Goal: Transaction & Acquisition: Purchase product/service

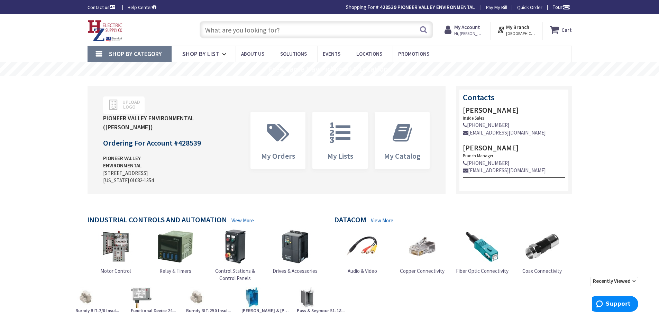
click at [299, 30] on input "text" at bounding box center [317, 29] width 234 height 17
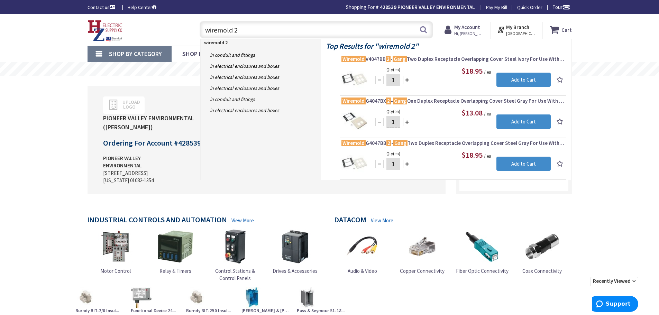
type input "wiremold"
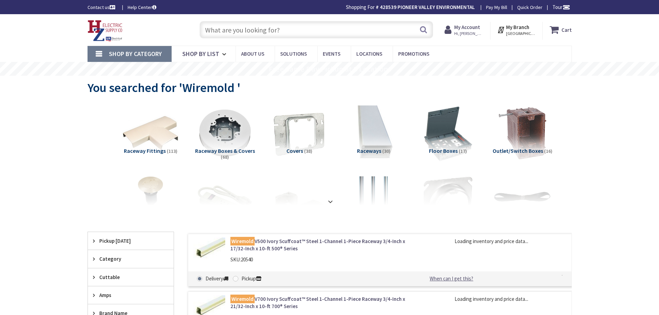
type input "[STREET_ADDRESS][US_STATE]"
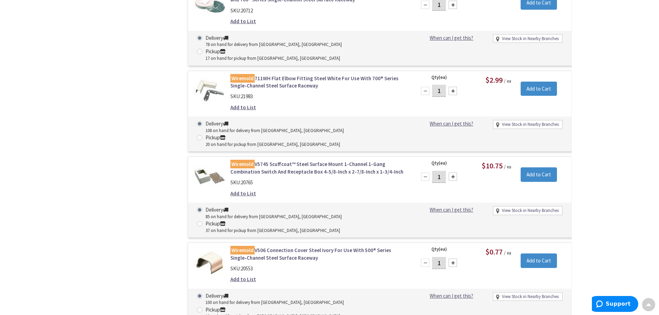
scroll to position [4119, 0]
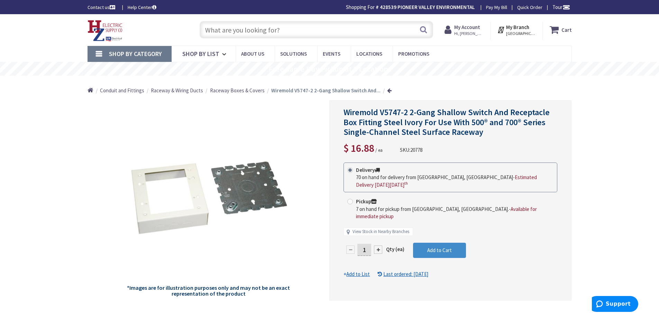
click at [377, 246] on div at bounding box center [378, 250] width 8 height 8
type input "2"
click at [435, 247] on span "Add to Cart" at bounding box center [440, 250] width 25 height 7
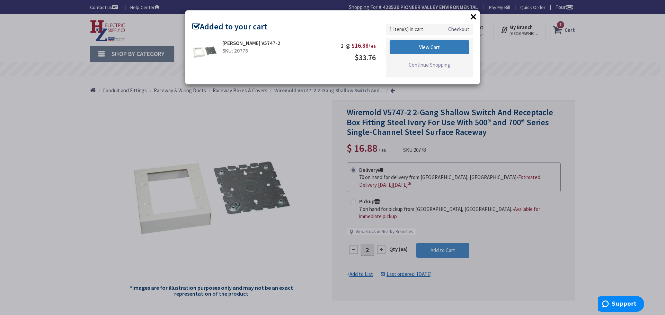
click at [439, 50] on link "View Cart" at bounding box center [429, 47] width 80 height 15
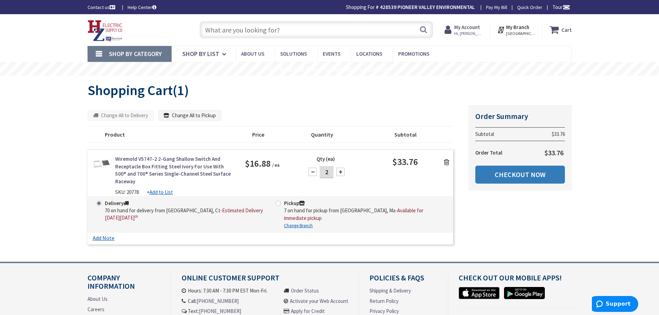
click at [489, 177] on link "Checkout Now" at bounding box center [521, 175] width 90 height 18
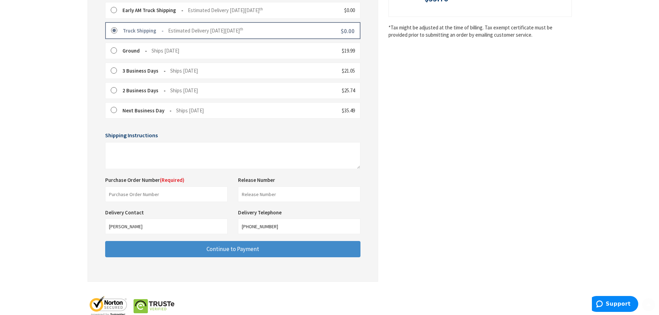
scroll to position [208, 0]
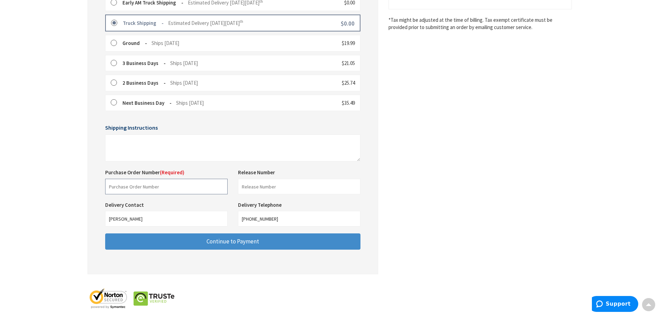
click at [150, 190] on input "text" at bounding box center [166, 187] width 123 height 16
type input "151515shop"
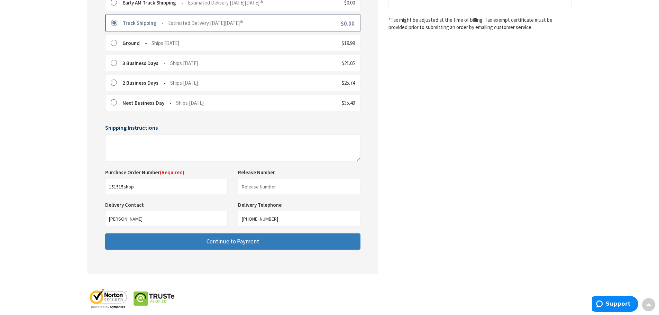
click at [250, 244] on span "Continue to Payment" at bounding box center [233, 242] width 53 height 8
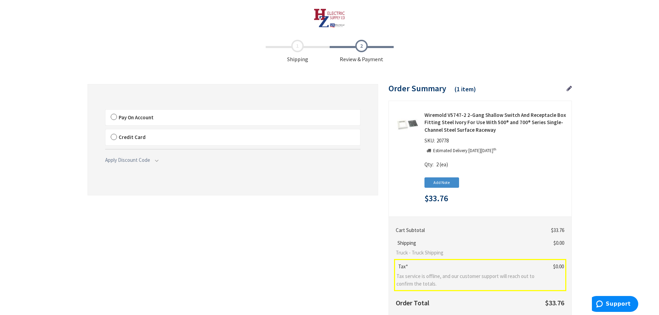
click at [114, 116] on label "Pay On Account" at bounding box center [233, 118] width 255 height 16
click at [106, 111] on input "Pay On Account" at bounding box center [106, 111] width 0 height 0
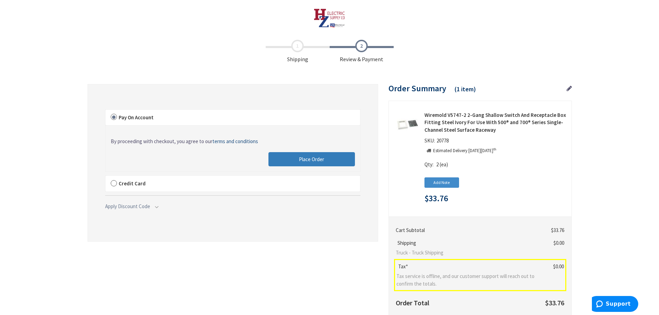
drag, startPoint x: 308, startPoint y: 160, endPoint x: 222, endPoint y: 263, distance: 134.4
click at [308, 160] on span "Place Order" at bounding box center [311, 159] width 25 height 7
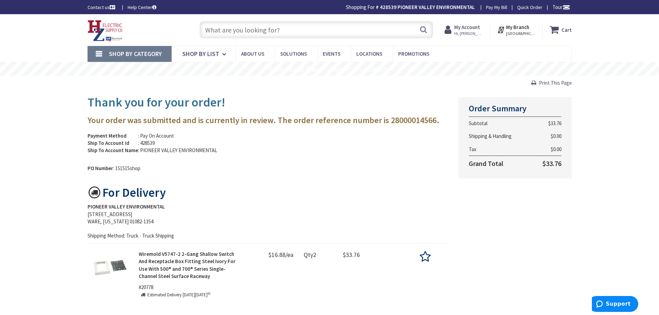
click at [100, 23] on img at bounding box center [105, 30] width 35 height 21
